Goal: Navigation & Orientation: Find specific page/section

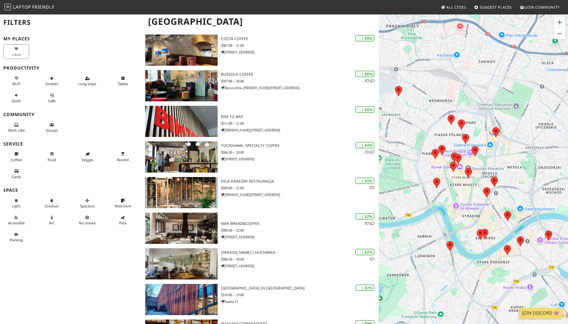
scroll to position [46, 0]
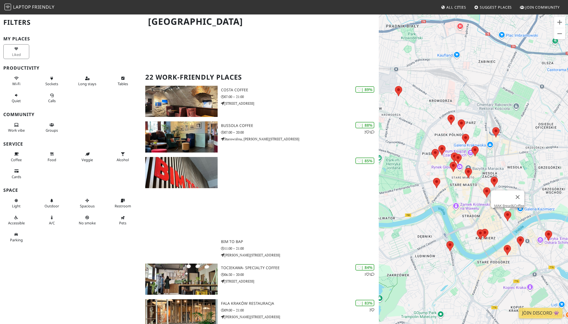
click at [504, 211] on area at bounding box center [504, 211] width 0 height 0
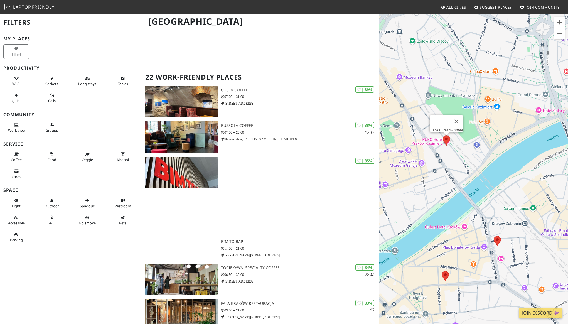
drag, startPoint x: 523, startPoint y: 233, endPoint x: 466, endPoint y: 149, distance: 101.6
click at [466, 148] on div "Per navigare, premi i tasti Freccia. MAK Bread&Coffee" at bounding box center [473, 176] width 189 height 324
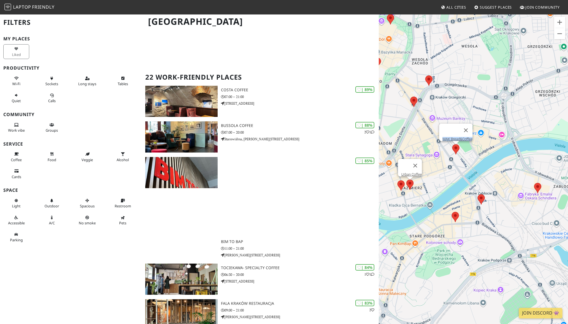
click at [407, 180] on area at bounding box center [407, 180] width 0 height 0
click at [410, 172] on link "Urban Coffee" at bounding box center [412, 174] width 21 height 4
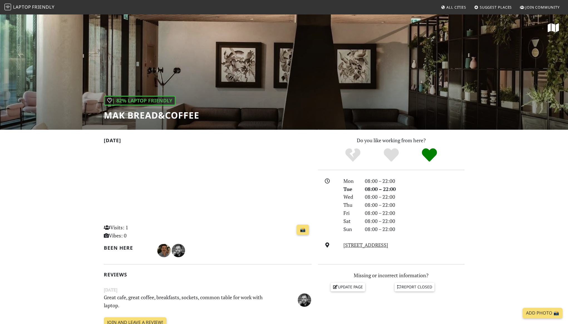
click at [401, 66] on div "| 82% Laptop Friendly MAK Bread&Coffee" at bounding box center [284, 72] width 568 height 116
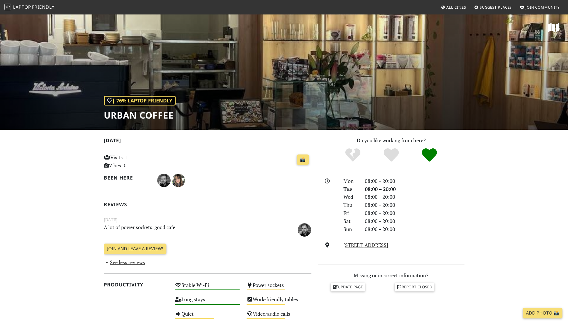
click at [335, 96] on div "| 76% Laptop Friendly Urban Coffee" at bounding box center [284, 72] width 568 height 116
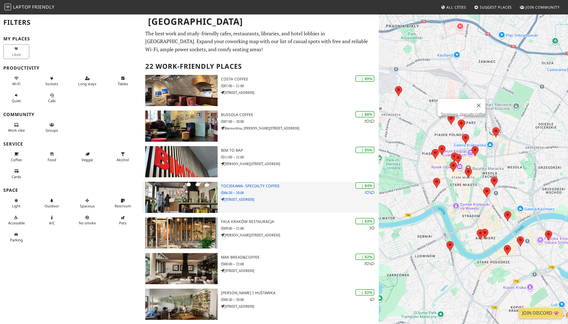
scroll to position [46, 0]
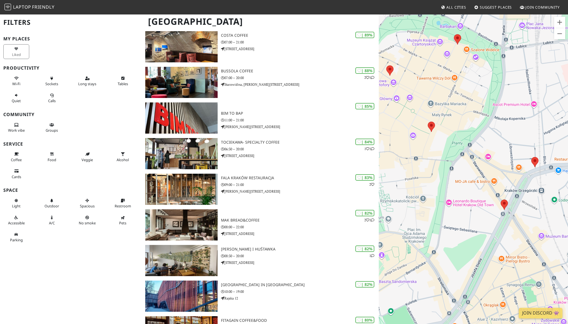
drag, startPoint x: 431, startPoint y: 122, endPoint x: 413, endPoint y: 83, distance: 43.2
click at [414, 85] on div "Per navigare, premi i tasti Freccia." at bounding box center [473, 176] width 189 height 324
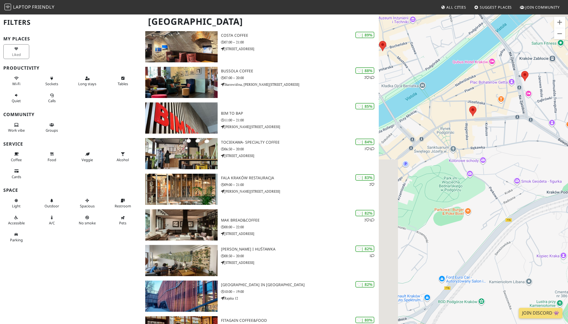
drag, startPoint x: 441, startPoint y: 146, endPoint x: 505, endPoint y: 217, distance: 96.4
click at [505, 217] on div "Per navigare, premi i tasti Freccia." at bounding box center [473, 176] width 189 height 324
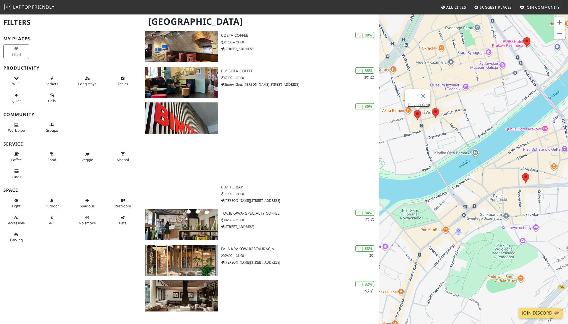
click at [414, 110] on area at bounding box center [414, 110] width 0 height 0
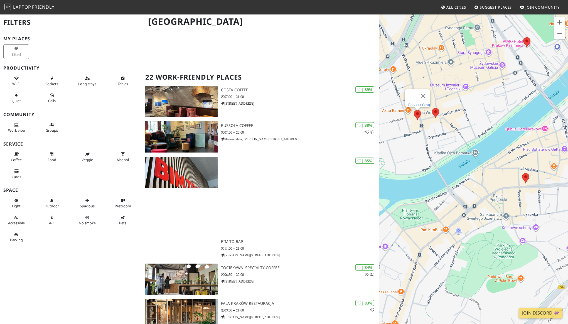
click at [419, 103] on link "BonJour Cava" at bounding box center [419, 105] width 22 height 4
